Goal: Book appointment/travel/reservation

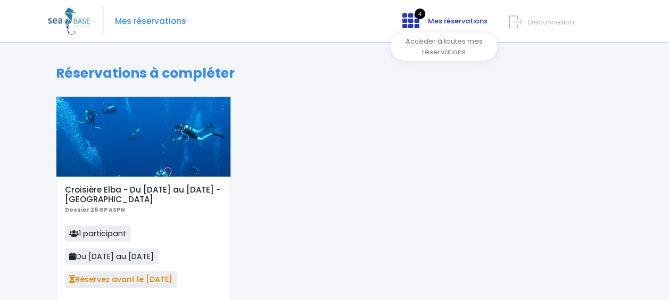
click at [453, 20] on span "Mes réservations" at bounding box center [458, 21] width 60 height 10
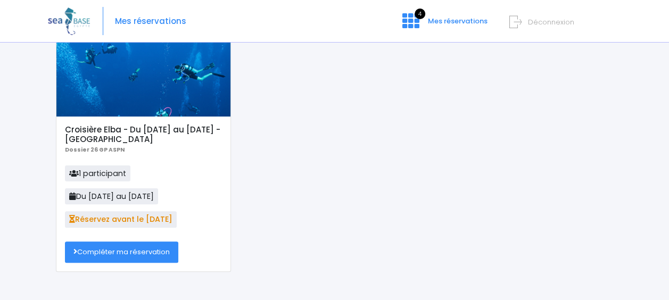
scroll to position [64, 0]
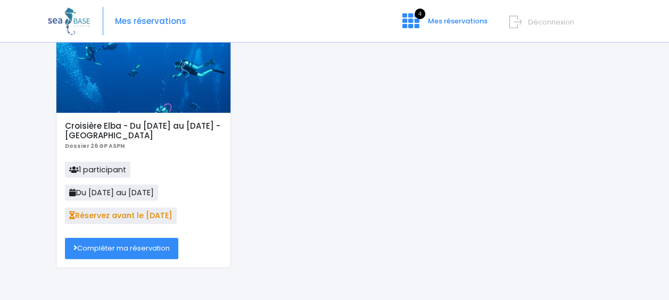
click at [128, 244] on link "Compléter ma réservation" at bounding box center [121, 248] width 113 height 21
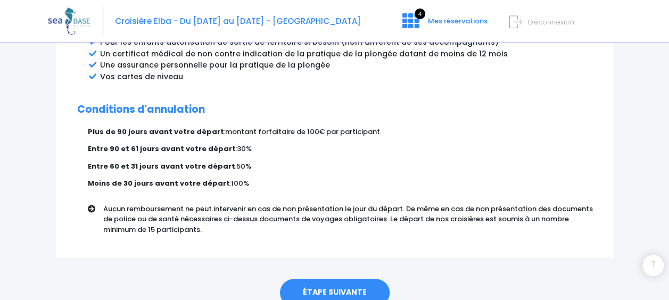
scroll to position [695, 0]
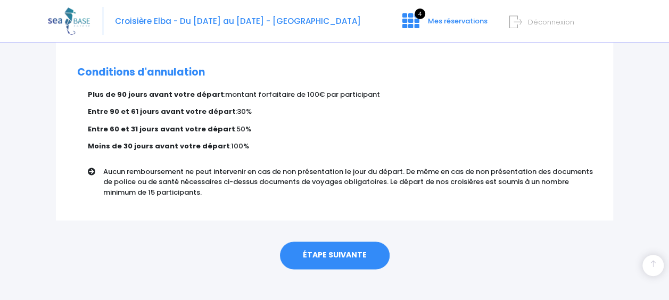
click at [333, 243] on link "ÉTAPE SUIVANTE" at bounding box center [335, 256] width 110 height 28
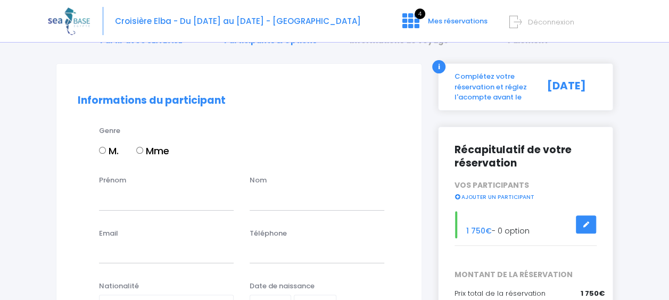
scroll to position [70, 0]
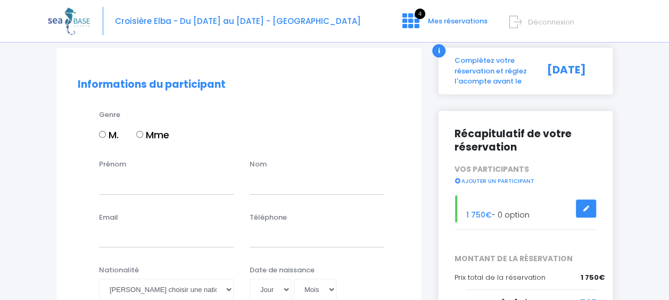
click at [141, 134] on input "Mme" at bounding box center [139, 134] width 7 height 7
radio input "true"
click at [137, 179] on input "Prénom" at bounding box center [166, 183] width 135 height 21
type input "Beata-Anna"
type input "Dabrowska"
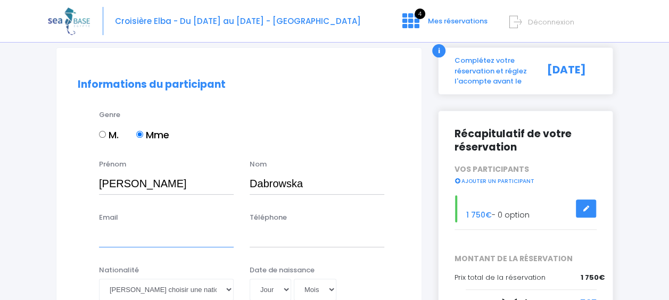
type input "beataannadab@gmail.com"
type input "0603358038"
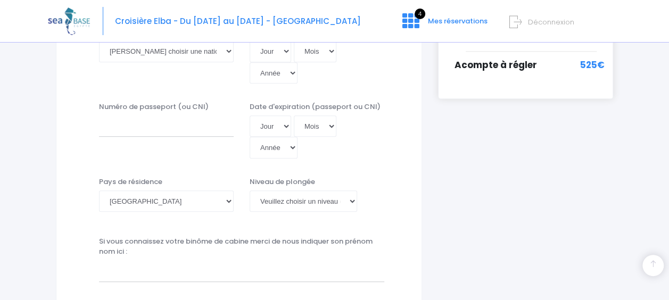
scroll to position [313, 0]
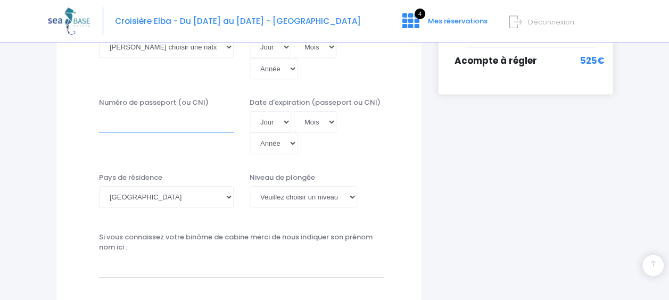
click at [120, 122] on input "Numéro de passeport (ou CNI)" at bounding box center [166, 121] width 135 height 21
type input "EW51519348"
click at [289, 120] on select "Jour 01 02 03 04 05 06 07 08 09 10 11 12 13 14 15 16 17 18 19 20 21 22 23 24 25…" at bounding box center [271, 121] width 42 height 21
select select "18"
click at [250, 111] on select "Jour 01 02 03 04 05 06 07 08 09 10 11 12 13 14 15 16 17 18 19 20 21 22 23 24 25…" at bounding box center [271, 121] width 42 height 21
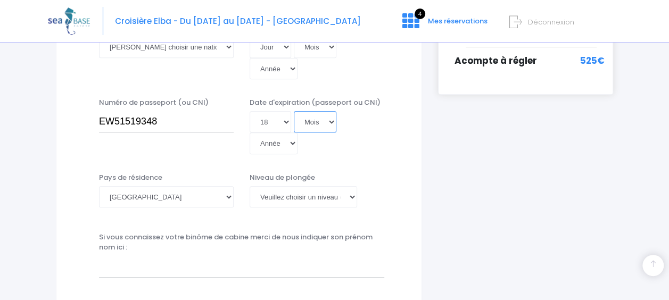
click at [331, 121] on select "Mois 01 02 03 04 05 06 07 08 09 10 11 12" at bounding box center [315, 121] width 43 height 21
select select "11"
click at [294, 111] on select "Mois 01 02 03 04 05 06 07 08 09 10 11 12" at bounding box center [315, 121] width 43 height 21
click at [295, 143] on select "Année 2045 2044 2043 2042 2041 2040 2039 2038 2037 2036 2035 2034 2033 2032 203…" at bounding box center [274, 143] width 48 height 21
select select "2031"
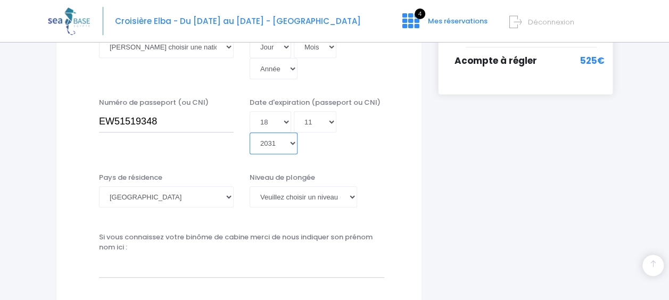
click at [250, 133] on select "Année 2045 2044 2043 2042 2041 2040 2039 2038 2037 2036 2035 2034 2033 2032 203…" at bounding box center [274, 143] width 48 height 21
type input "2031-11-18"
click at [352, 195] on select "Veuillez choisir un niveau de plongée Non plongeur Junior OW diver Adventure OW…" at bounding box center [304, 196] width 108 height 21
select select "MF1"
click at [250, 186] on select "Veuillez choisir un niveau de plongée Non plongeur Junior OW diver Adventure OW…" at bounding box center [304, 196] width 108 height 21
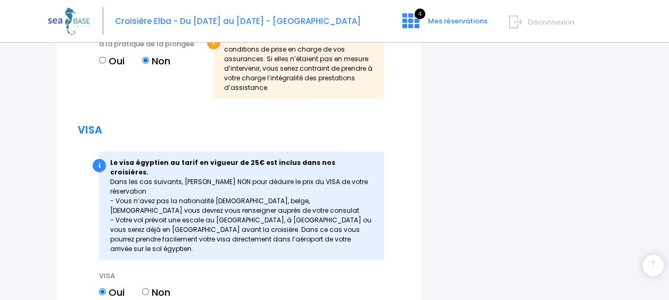
scroll to position [1461, 0]
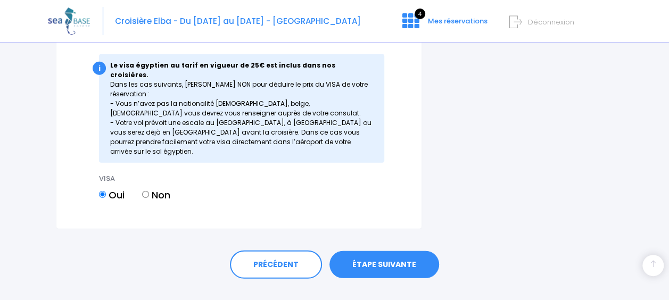
click at [382, 251] on link "ÉTAPE SUIVANTE" at bounding box center [385, 265] width 110 height 28
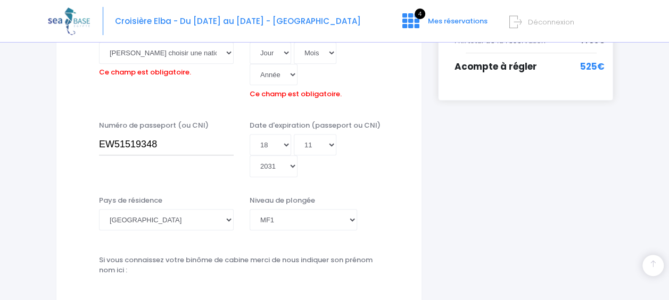
scroll to position [243, 0]
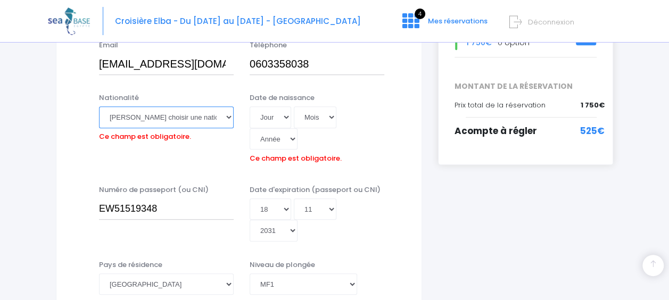
click at [122, 116] on select "Veuillez choisir une nationalité Afghane Albanaise Algerienne Allemande America…" at bounding box center [166, 116] width 135 height 21
click at [206, 112] on select "Veuillez choisir une nationalité Afghane Albanaise Algerienne Allemande America…" at bounding box center [166, 116] width 135 height 21
click at [206, 113] on select "Veuillez choisir une nationalité Afghane Albanaise Algerienne Allemande America…" at bounding box center [166, 116] width 135 height 21
select select "Polonaise"
click at [99, 106] on select "Veuillez choisir une nationalité Afghane Albanaise Algerienne Allemande America…" at bounding box center [166, 116] width 135 height 21
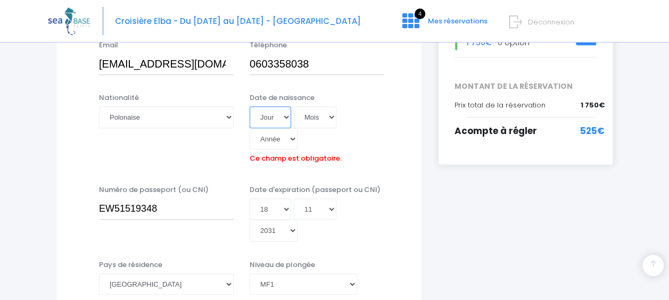
click at [285, 117] on select "Jour 01 02 03 04 05 06 07 08 09 10 11 12 13 14 15 16 17 18 19 20 21 22 23 24 25…" at bounding box center [271, 116] width 42 height 21
select select "07"
click at [250, 106] on select "Jour 01 02 03 04 05 06 07 08 09 10 11 12 13 14 15 16 17 18 19 20 21 22 23 24 25…" at bounding box center [271, 116] width 42 height 21
click at [332, 117] on select "Mois 01 02 03 04 05 06 07 08 09 10 11 12" at bounding box center [315, 116] width 43 height 21
select select "10"
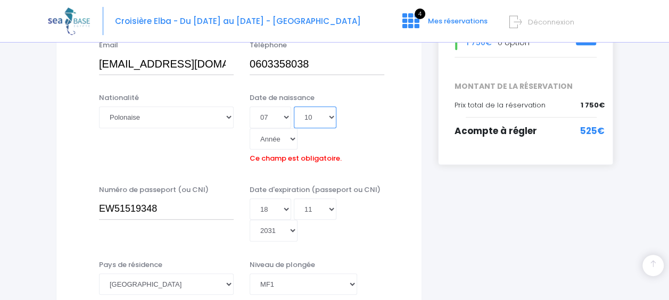
click at [294, 106] on select "Mois 01 02 03 04 05 06 07 08 09 10 11 12" at bounding box center [315, 116] width 43 height 21
click at [291, 136] on select "Année 2045 2044 2043 2042 2041 2040 2039 2038 2037 2036 2035 2034 2033 2032 203…" at bounding box center [274, 138] width 48 height 21
select select "1966"
click at [250, 128] on select "Année 2045 2044 2043 2042 2041 2040 2039 2038 2037 2036 2035 2034 2033 2032 203…" at bounding box center [274, 138] width 48 height 21
type input "1966-10-07"
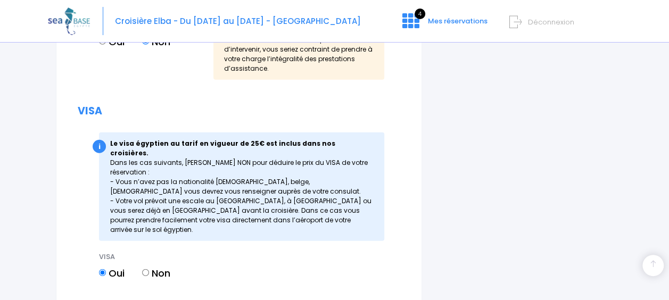
scroll to position [1423, 0]
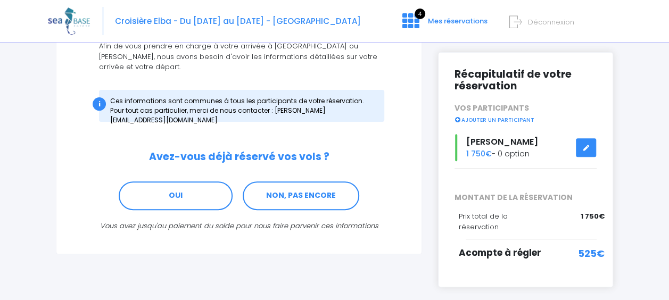
scroll to position [129, 0]
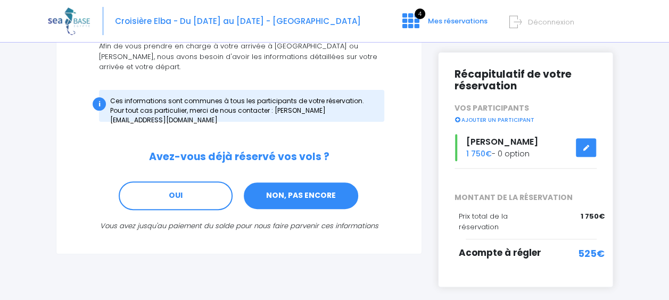
click at [325, 182] on link "NON, PAS ENCORE" at bounding box center [301, 196] width 117 height 29
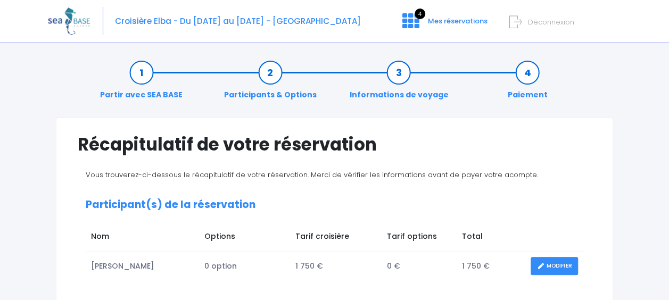
scroll to position [262, 0]
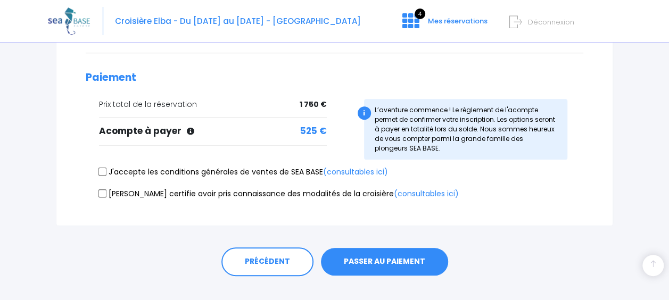
click at [102, 172] on input "J'accepte les conditions générales de ventes de SEA BASE (consultables ici)" at bounding box center [102, 172] width 9 height 9
checkbox input "true"
click at [103, 192] on input "Je certifie avoir pris connaissance des modalités de la croisière (consultables…" at bounding box center [102, 193] width 9 height 9
checkbox input "true"
click at [376, 257] on button "PASSER AU PAIEMENT" at bounding box center [384, 262] width 127 height 28
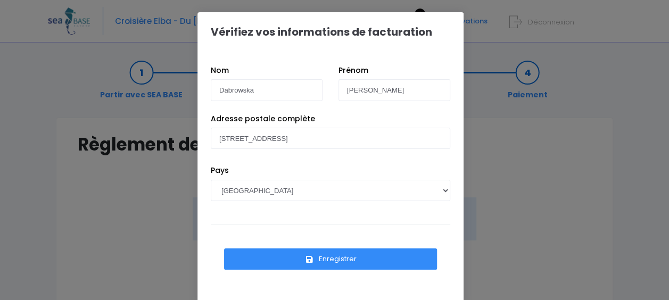
click at [341, 253] on button "Enregistrer" at bounding box center [330, 259] width 213 height 21
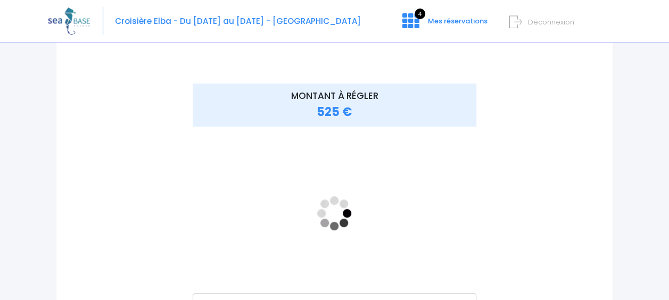
scroll to position [141, 0]
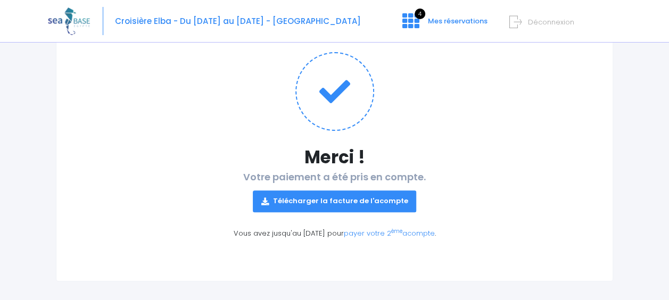
scroll to position [116, 0]
